Goal: Find specific page/section: Find specific page/section

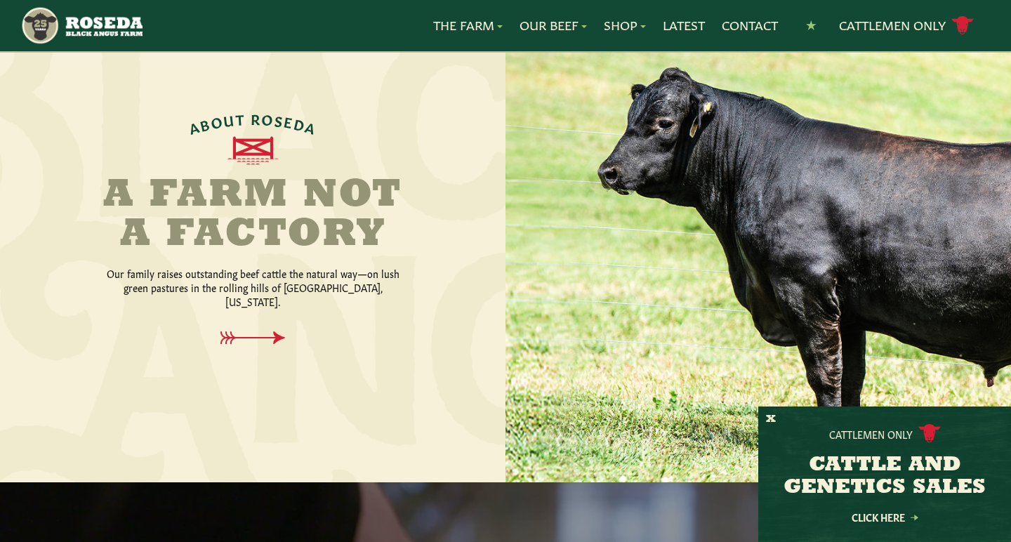
scroll to position [585, 0]
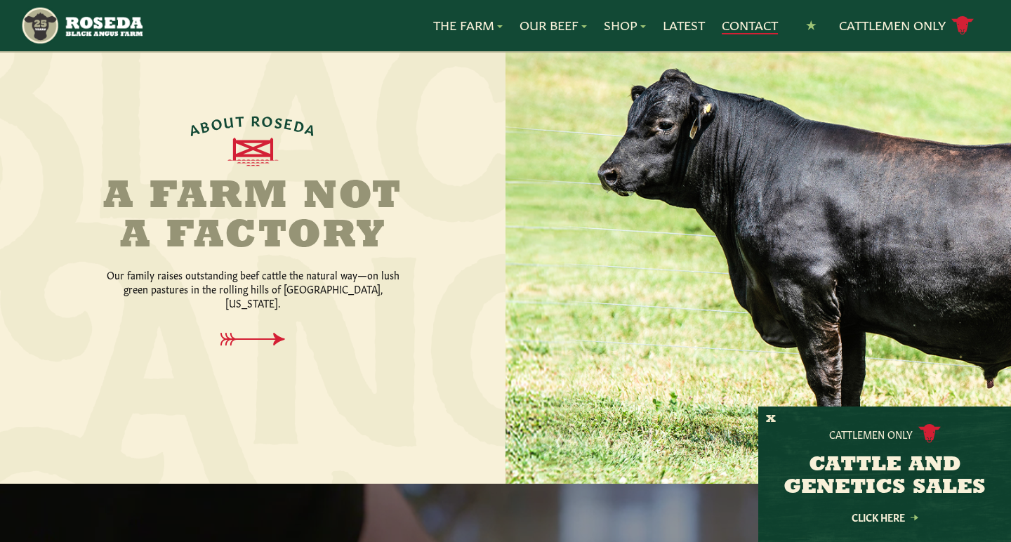
click at [728, 32] on link "Contact" at bounding box center [750, 25] width 56 height 18
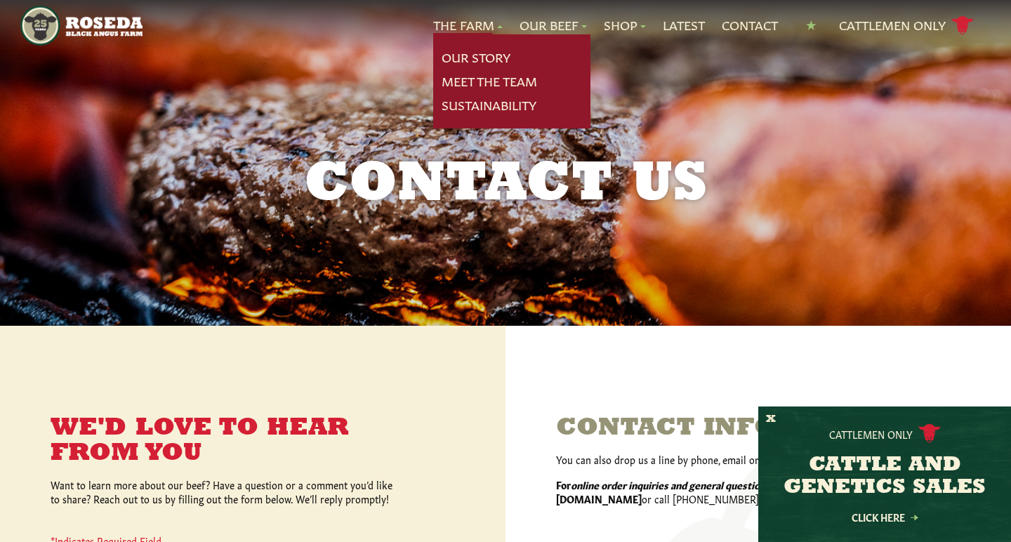
click at [474, 26] on link "The Farm" at bounding box center [468, 25] width 70 height 18
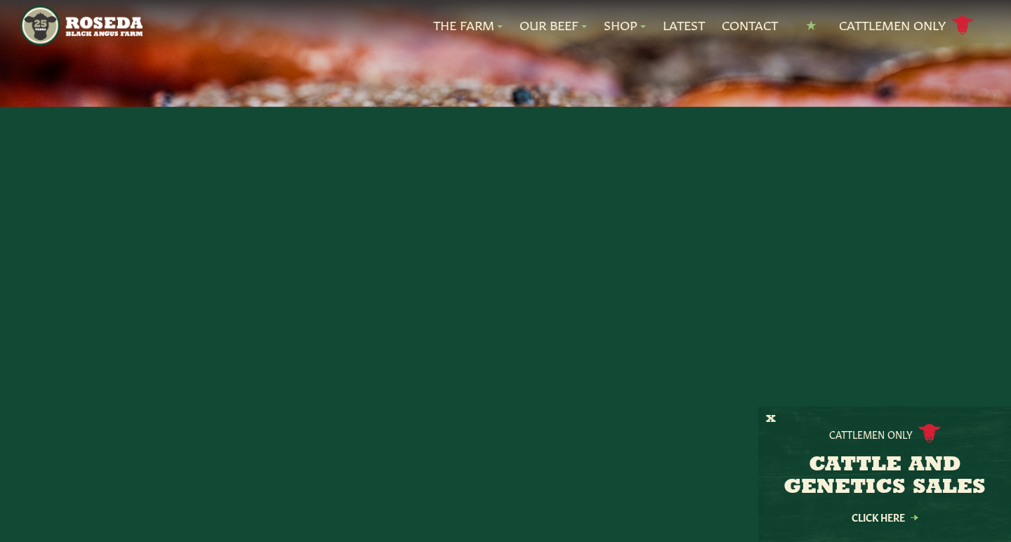
click at [83, 26] on img "Main Navigation" at bounding box center [81, 26] width 122 height 40
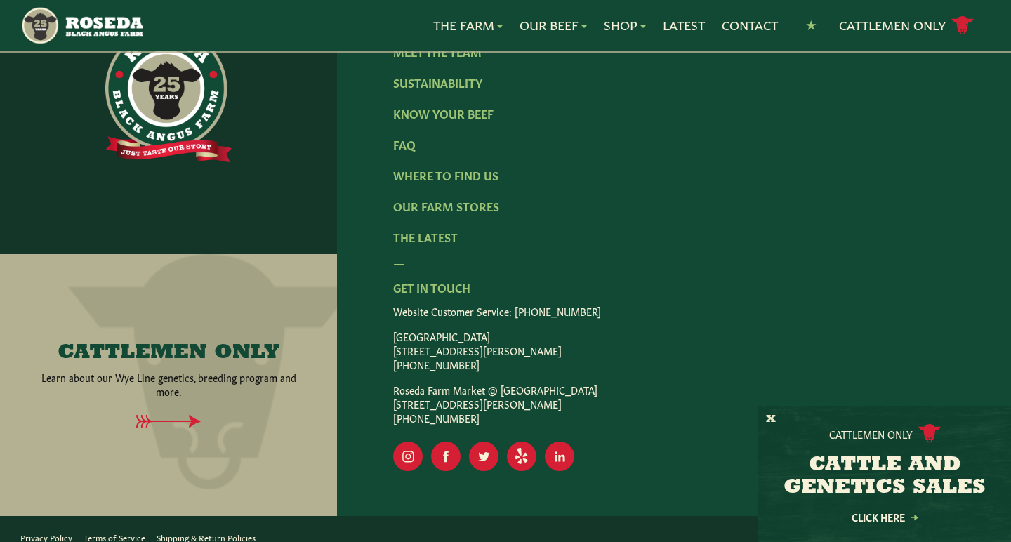
scroll to position [2404, 0]
